Goal: Transaction & Acquisition: Purchase product/service

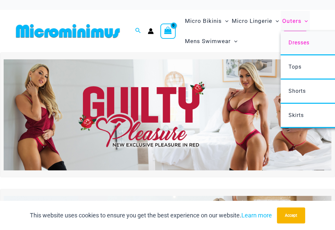
click at [293, 41] on span "Dresses" at bounding box center [298, 42] width 21 height 6
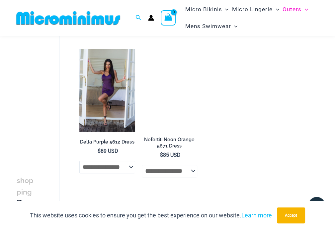
scroll to position [322, 0]
